Goal: Purchase product/service

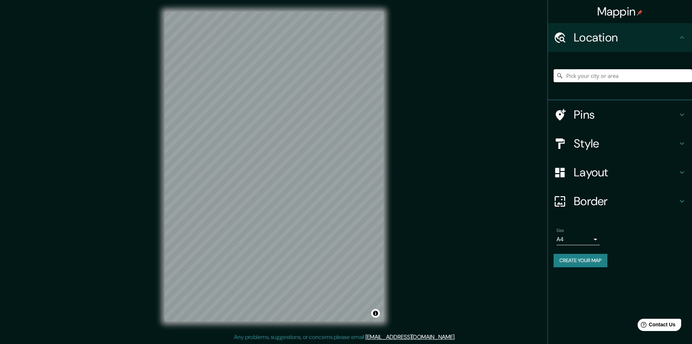
click at [681, 114] on icon at bounding box center [682, 115] width 4 height 3
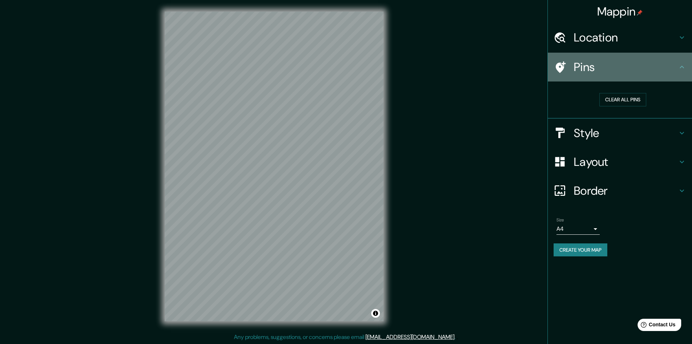
click at [682, 68] on icon at bounding box center [682, 67] width 9 height 9
drag, startPoint x: 686, startPoint y: 69, endPoint x: 683, endPoint y: 65, distance: 5.4
click at [686, 69] on icon at bounding box center [682, 67] width 9 height 9
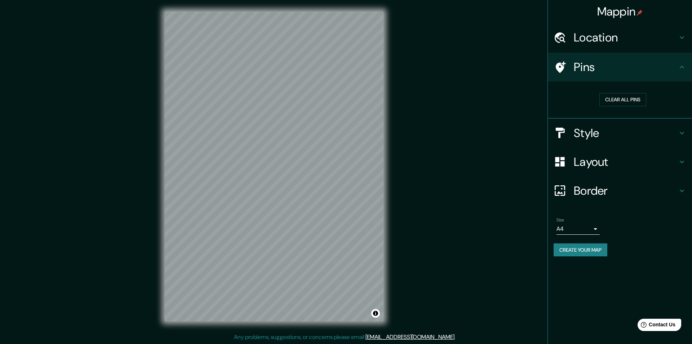
click at [683, 65] on icon at bounding box center [682, 67] width 9 height 9
click at [681, 40] on icon at bounding box center [682, 37] width 9 height 9
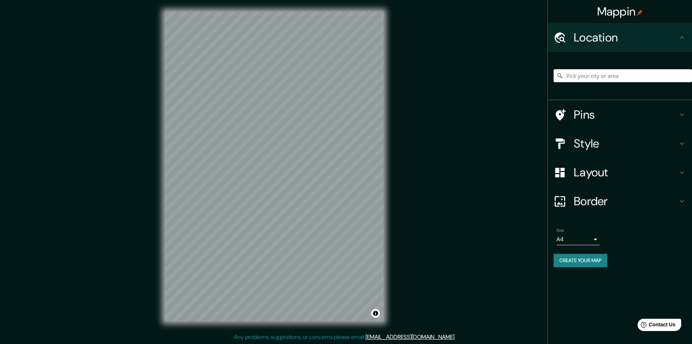
click at [681, 142] on icon at bounding box center [682, 143] width 4 height 3
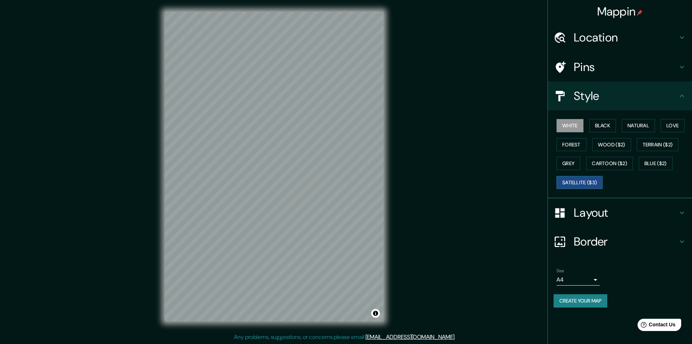
click at [587, 185] on button "Satellite ($3)" at bounding box center [580, 182] width 46 height 13
click at [637, 126] on button "Natural" at bounding box center [638, 125] width 33 height 13
click at [675, 124] on button "Love" at bounding box center [673, 125] width 24 height 13
click at [584, 144] on button "Forest" at bounding box center [572, 144] width 30 height 13
click at [607, 145] on button "Wood ($2)" at bounding box center [612, 144] width 39 height 13
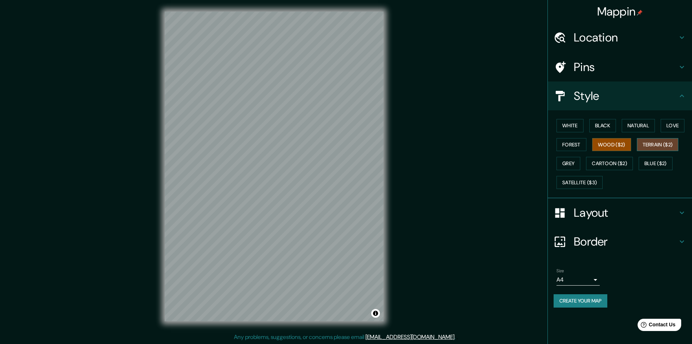
click at [669, 145] on button "Terrain ($2)" at bounding box center [658, 144] width 42 height 13
click at [573, 166] on button "Grey" at bounding box center [569, 163] width 24 height 13
click at [599, 164] on button "Cartoon ($2)" at bounding box center [609, 163] width 47 height 13
click at [648, 163] on button "Blue ($2)" at bounding box center [656, 163] width 34 height 13
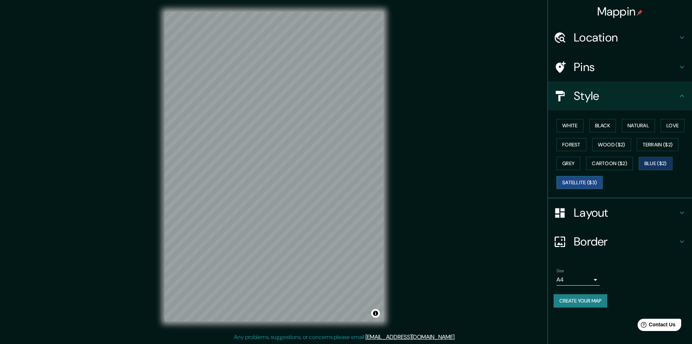
click at [588, 184] on button "Satellite ($3)" at bounding box center [580, 182] width 46 height 13
click at [609, 163] on button "Cartoon ($2)" at bounding box center [609, 163] width 47 height 13
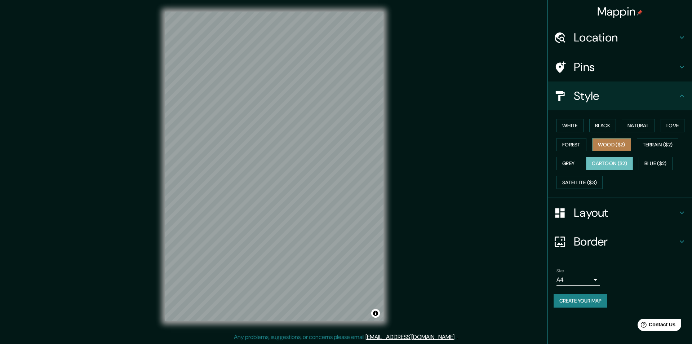
click at [615, 145] on button "Wood ($2)" at bounding box center [612, 144] width 39 height 13
click at [614, 159] on button "Cartoon ($2)" at bounding box center [609, 163] width 47 height 13
